Goal: Find specific page/section: Find specific page/section

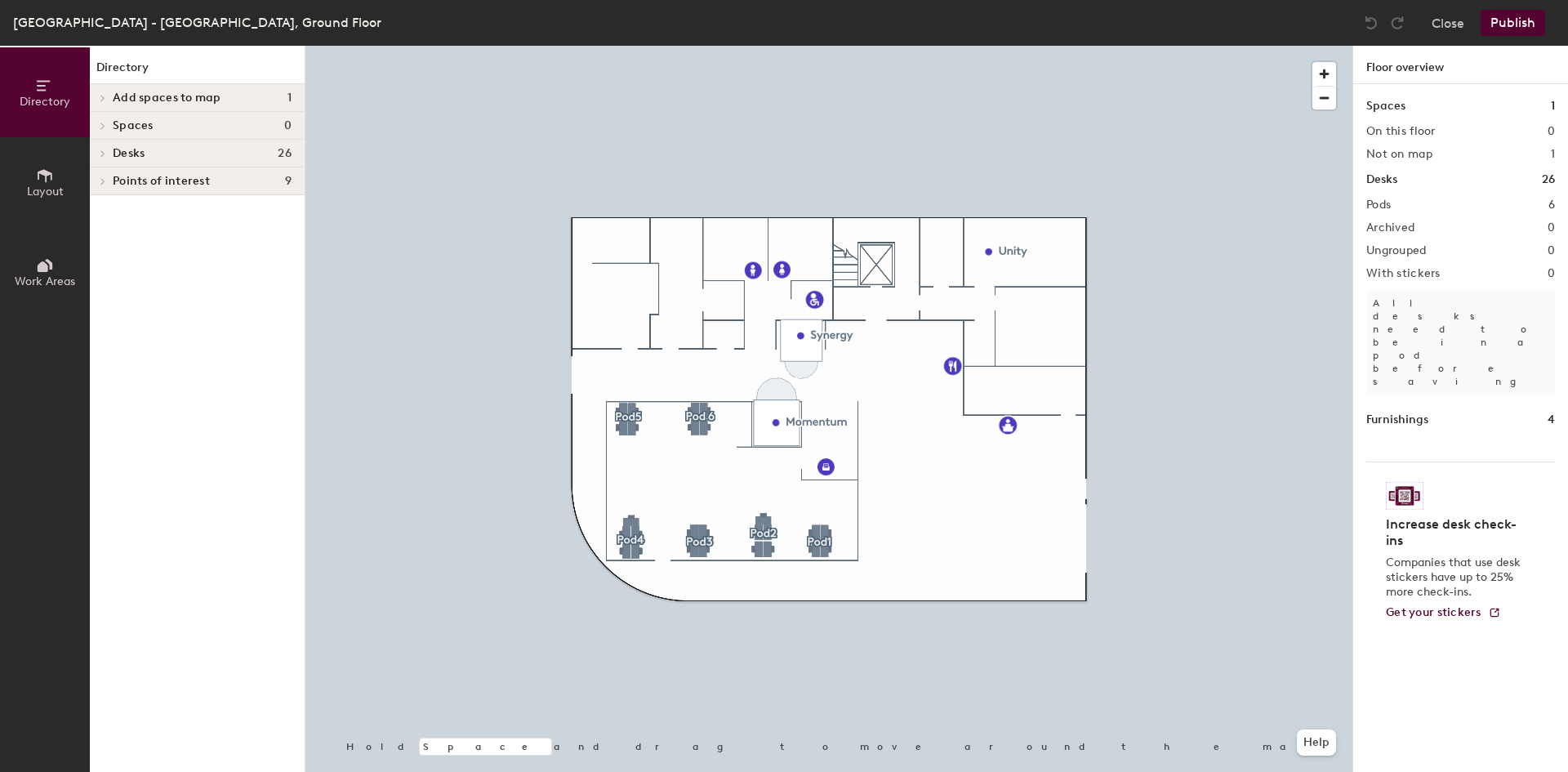
click at [703, 46] on div at bounding box center [829, 46] width 1047 height 0
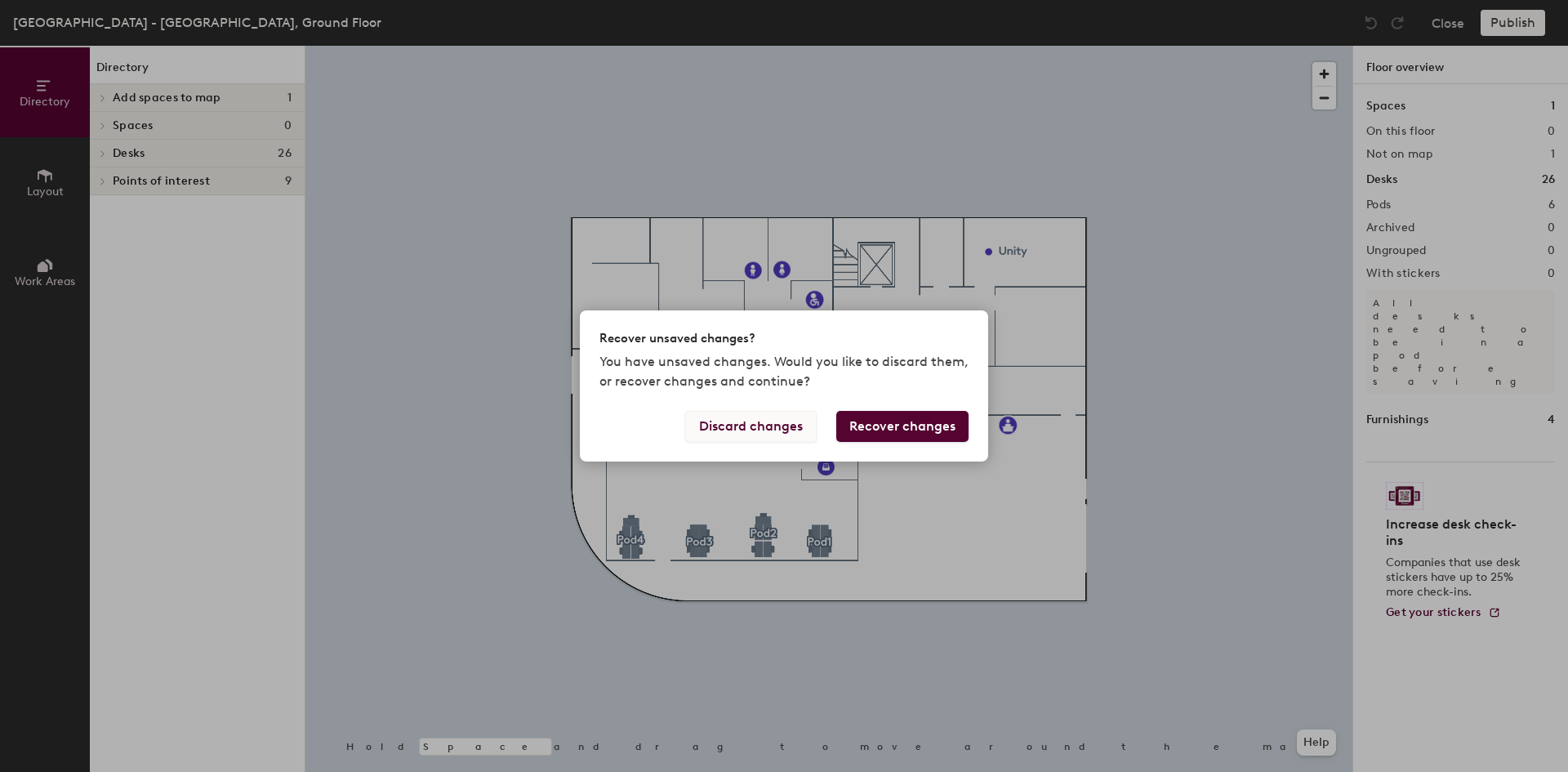
click at [725, 423] on button "Discard changes" at bounding box center [751, 426] width 131 height 31
